Goal: Information Seeking & Learning: Learn about a topic

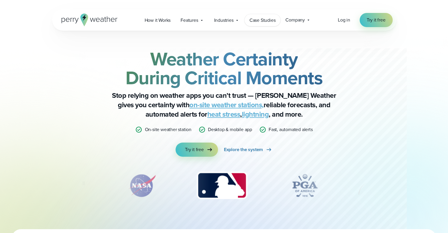
click at [259, 21] on span "Case Studies" at bounding box center [263, 20] width 26 height 7
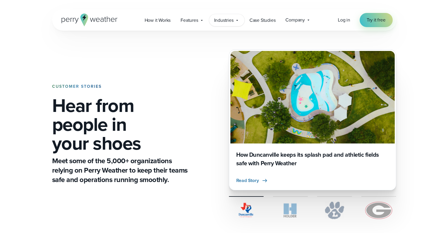
click at [236, 21] on icon at bounding box center [237, 20] width 5 height 5
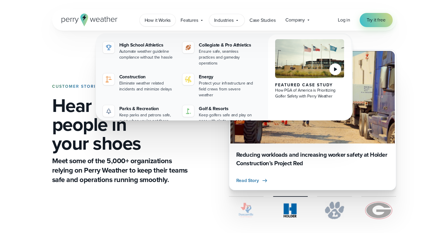
click at [155, 21] on span "How it Works" at bounding box center [158, 20] width 26 height 7
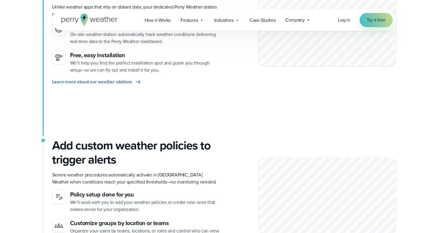
scroll to position [214, 0]
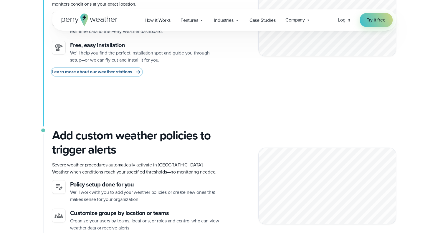
click at [136, 70] on icon at bounding box center [138, 71] width 7 height 7
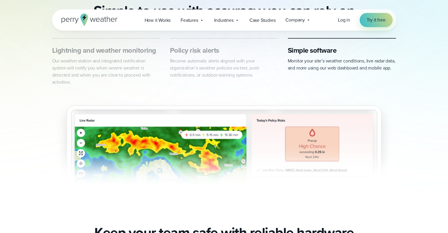
scroll to position [321, 0]
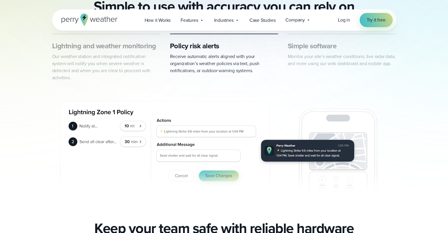
click at [431, 71] on div "Lightning and weather monitoring Our weather station and integrated notificatio…" at bounding box center [224, 121] width 425 height 175
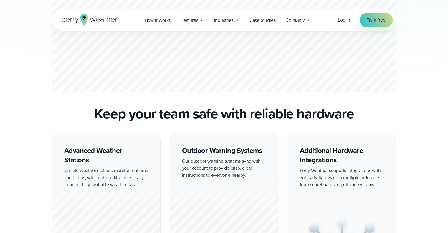
scroll to position [0, 0]
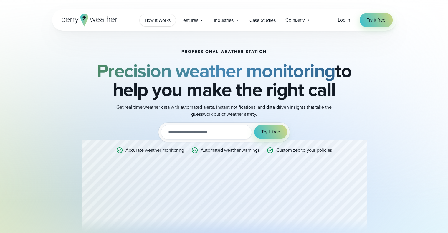
click at [160, 19] on span "How it Works" at bounding box center [158, 20] width 26 height 7
